Goal: Find specific page/section: Find specific page/section

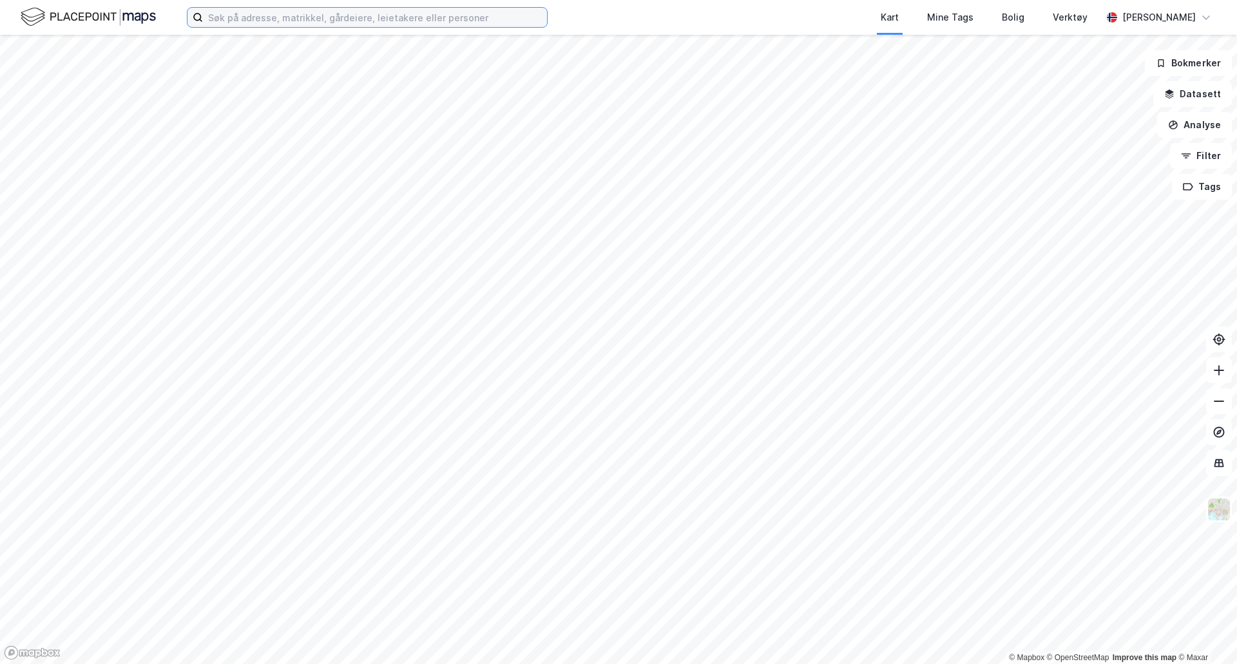
click at [294, 26] on input at bounding box center [375, 17] width 344 height 19
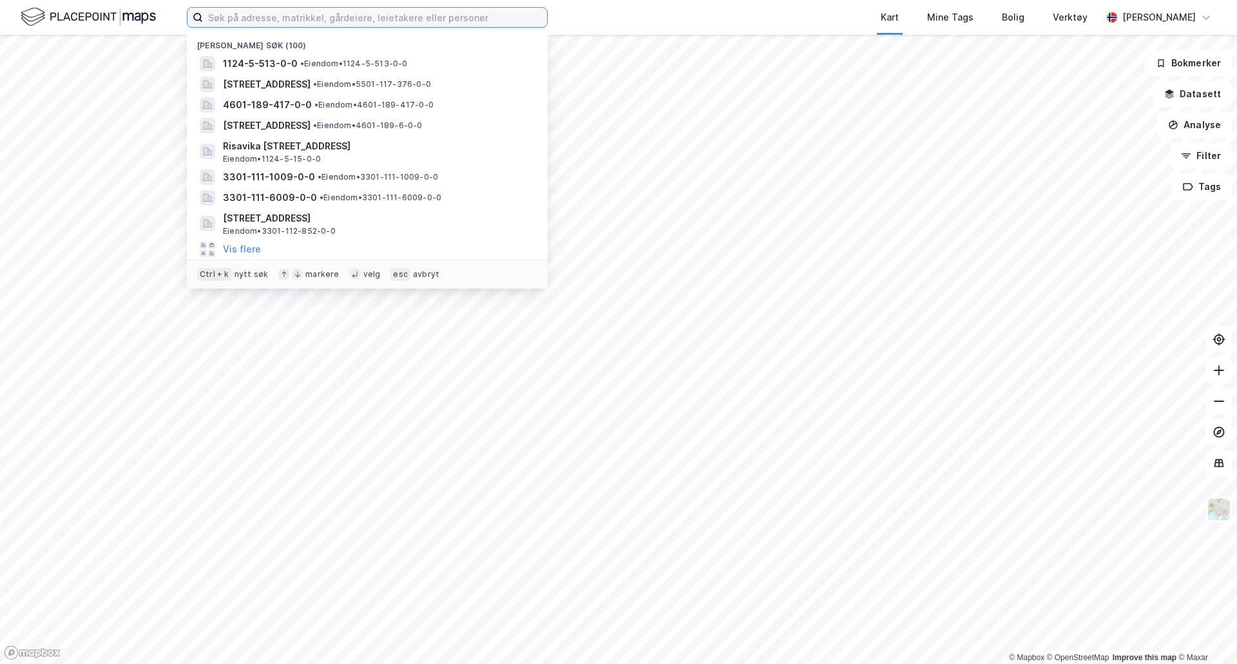
drag, startPoint x: 245, startPoint y: 12, endPoint x: 248, endPoint y: 18, distance: 6.6
click at [248, 18] on input at bounding box center [375, 17] width 344 height 19
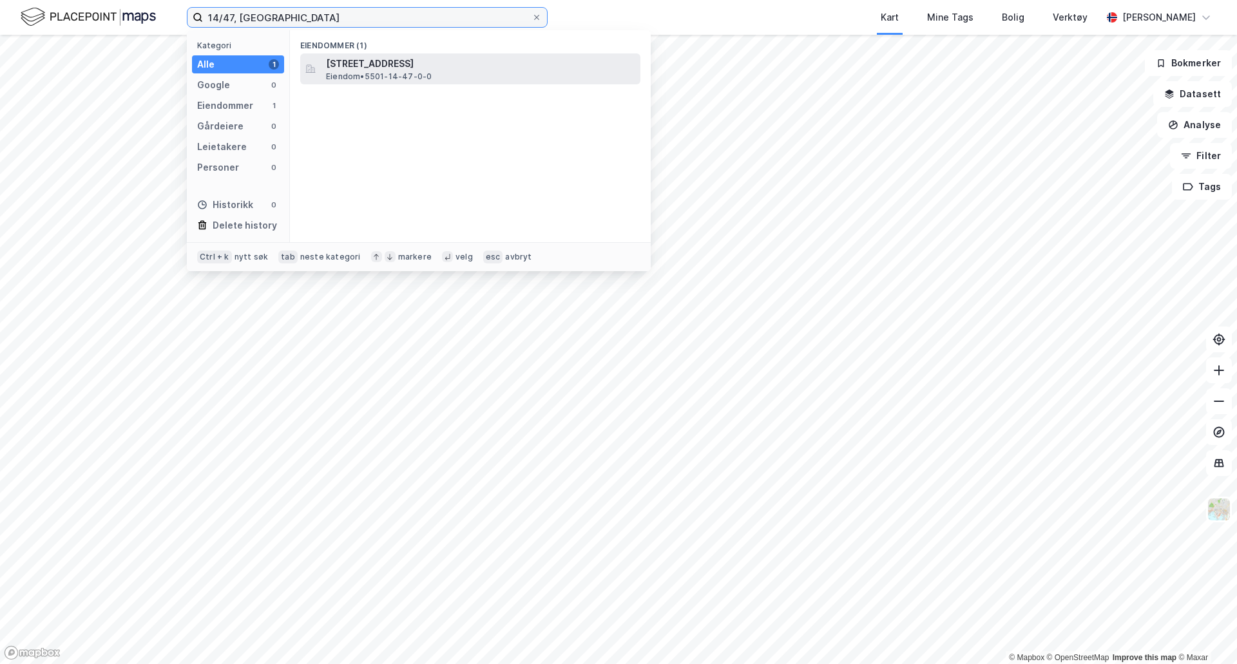
type input "14/47, [GEOGRAPHIC_DATA]"
click at [383, 63] on span "[STREET_ADDRESS]" at bounding box center [480, 63] width 309 height 15
